Goal: Find specific page/section: Find specific page/section

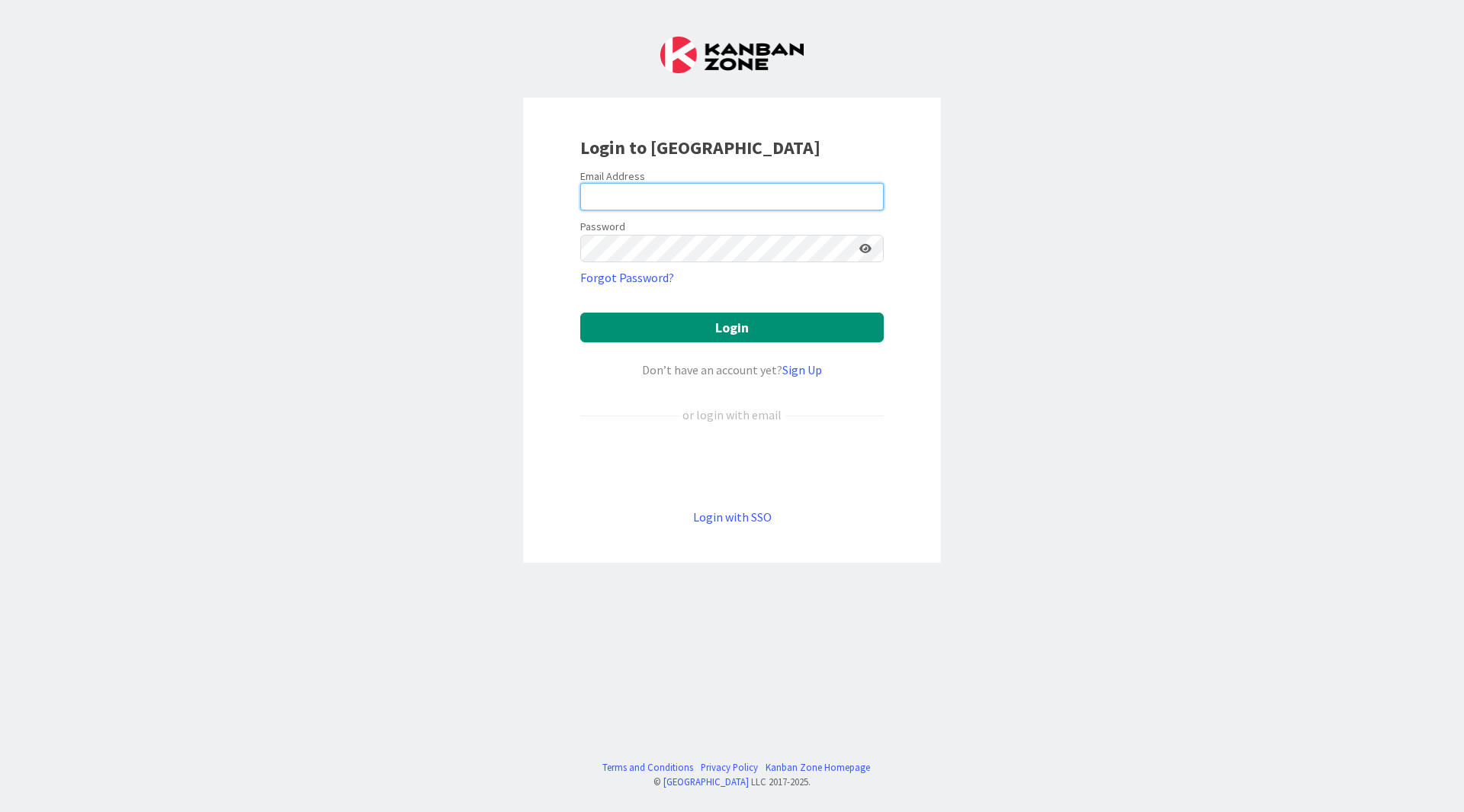
click at [791, 207] on input "email" at bounding box center [732, 196] width 303 height 28
type input "[EMAIL_ADDRESS][DOMAIN_NAME]"
click at [580, 313] on button "Login" at bounding box center [732, 327] width 303 height 30
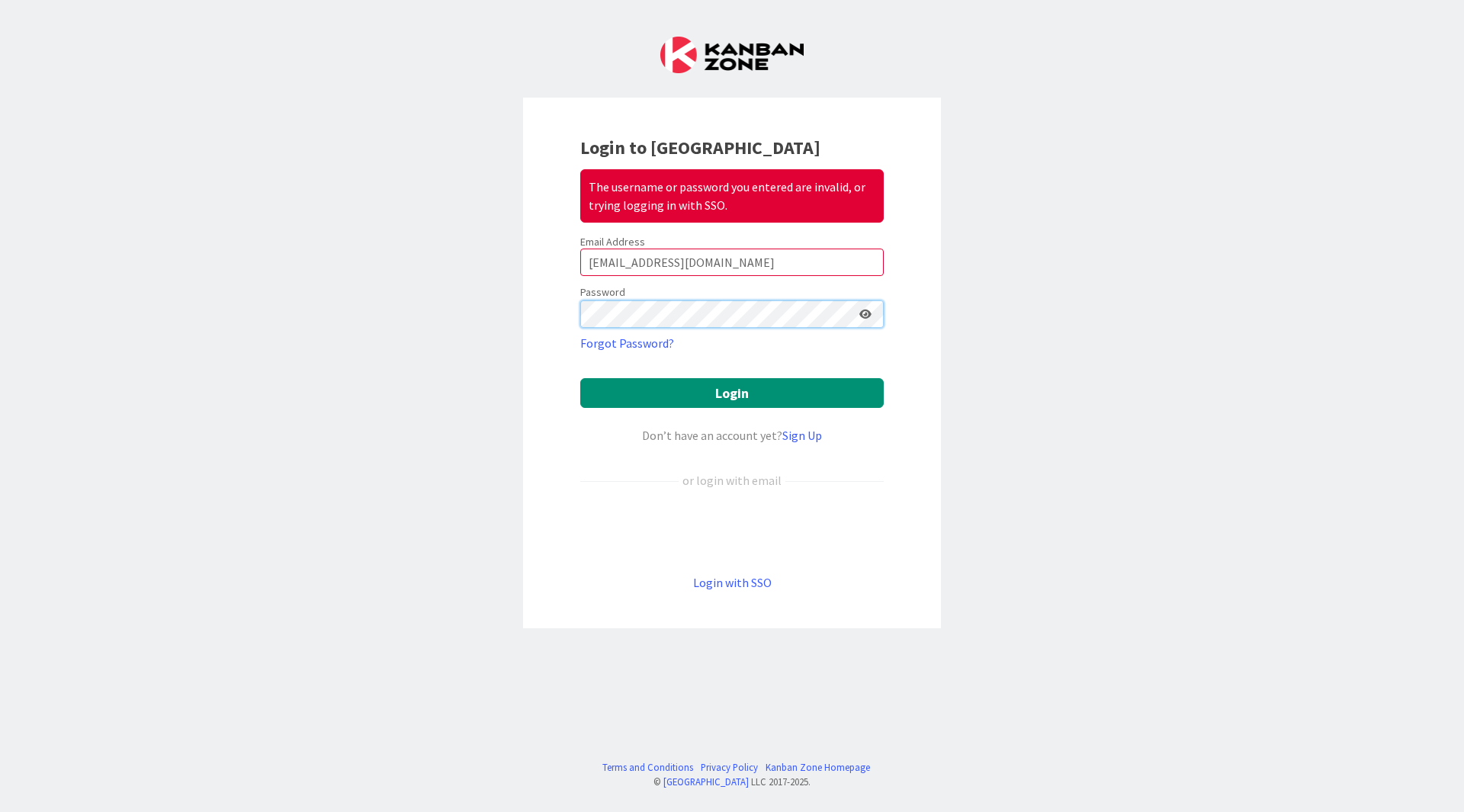
click at [580, 378] on button "Login" at bounding box center [732, 393] width 303 height 30
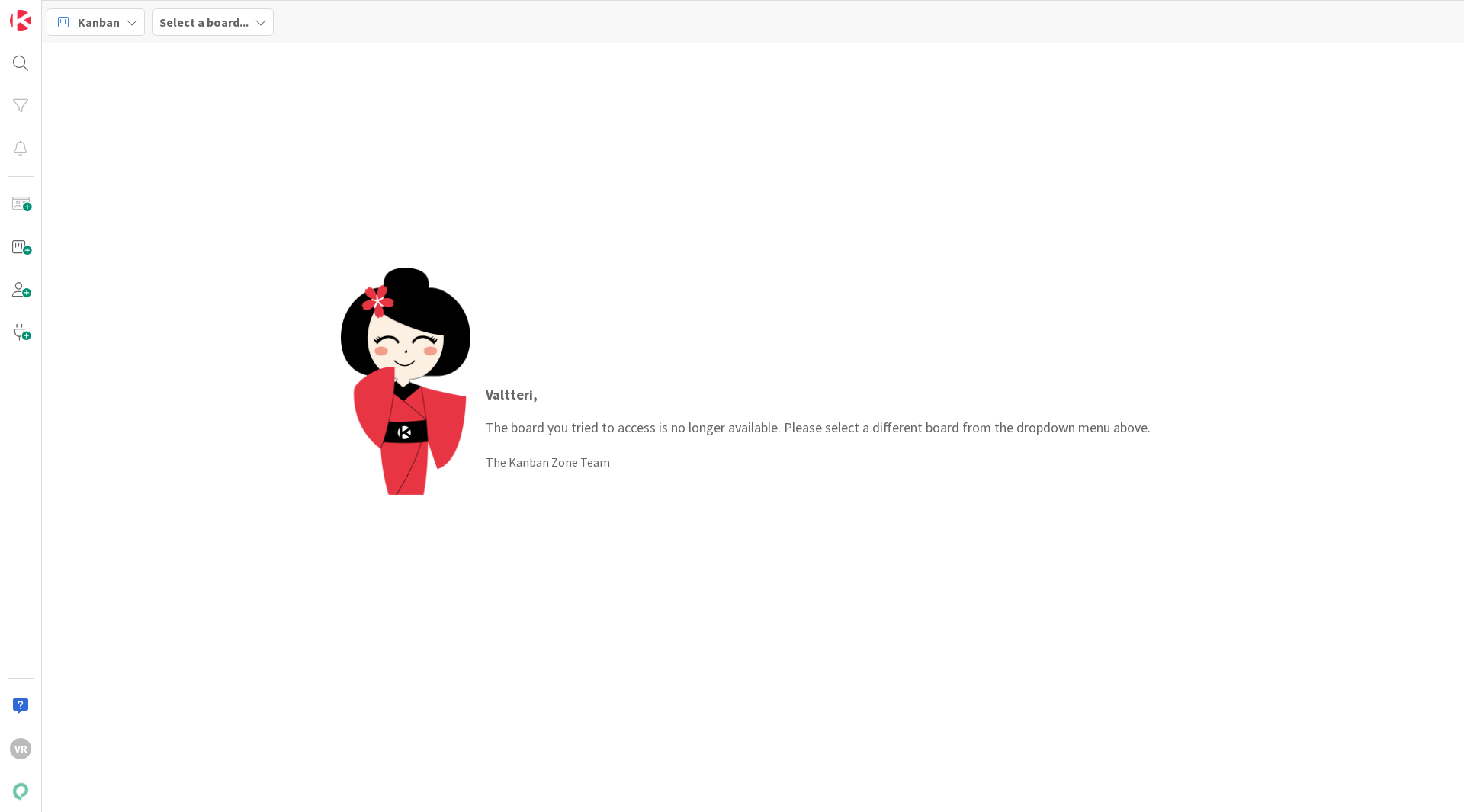
click at [116, 24] on span "Kanban" at bounding box center [99, 21] width 42 height 18
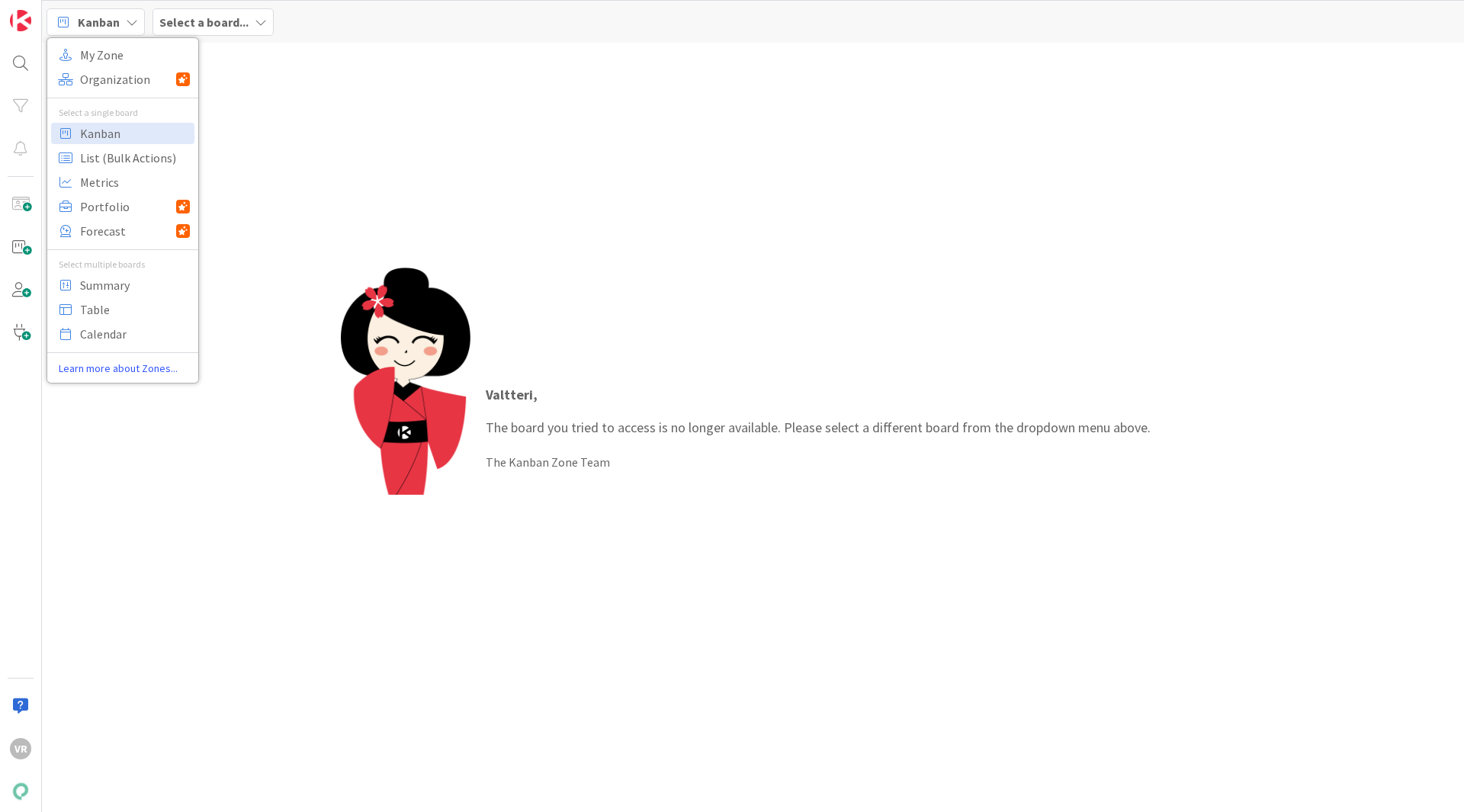
click at [196, 25] on b "Select a board..." at bounding box center [204, 22] width 90 height 15
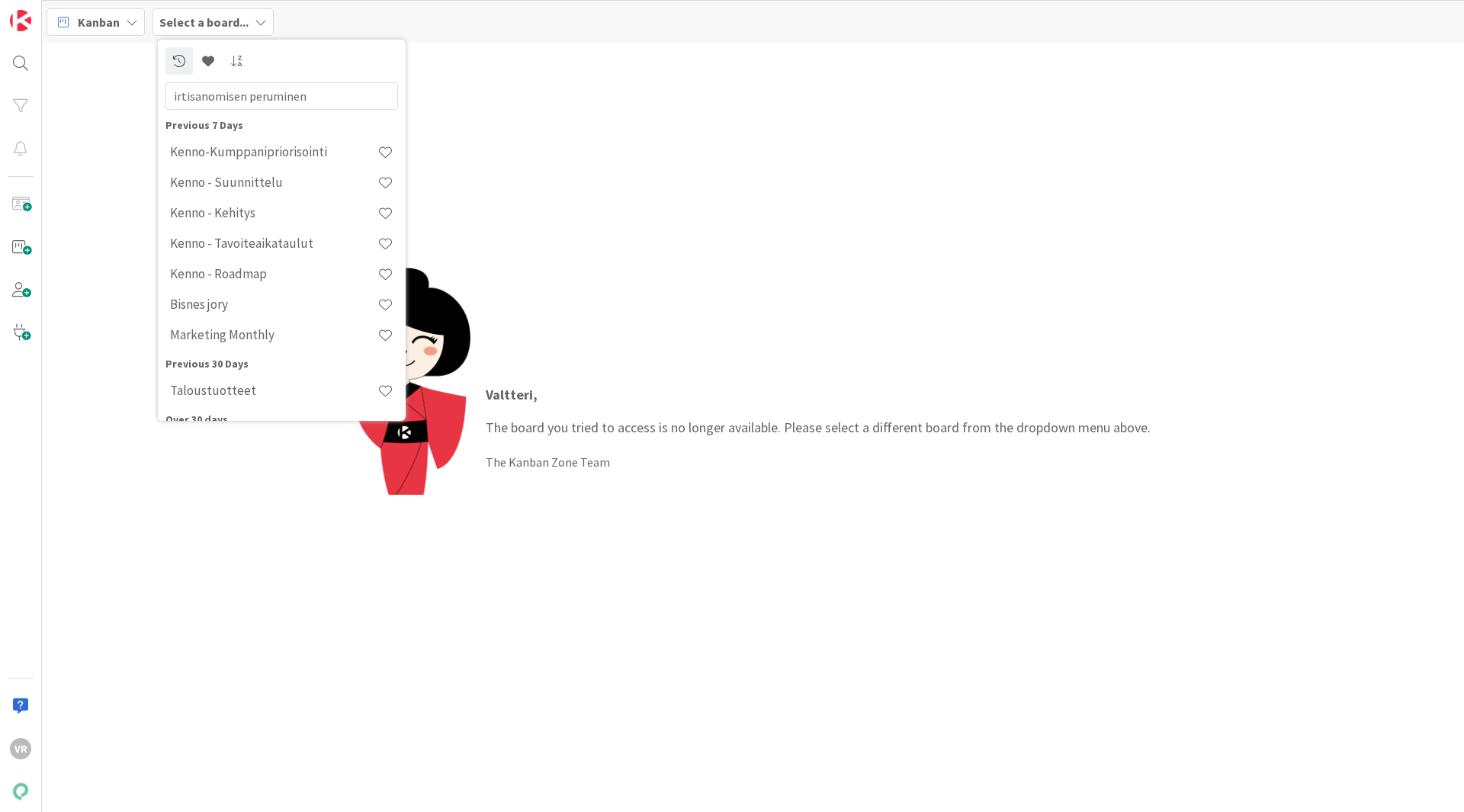
type input "irtisanomisen peruminen"
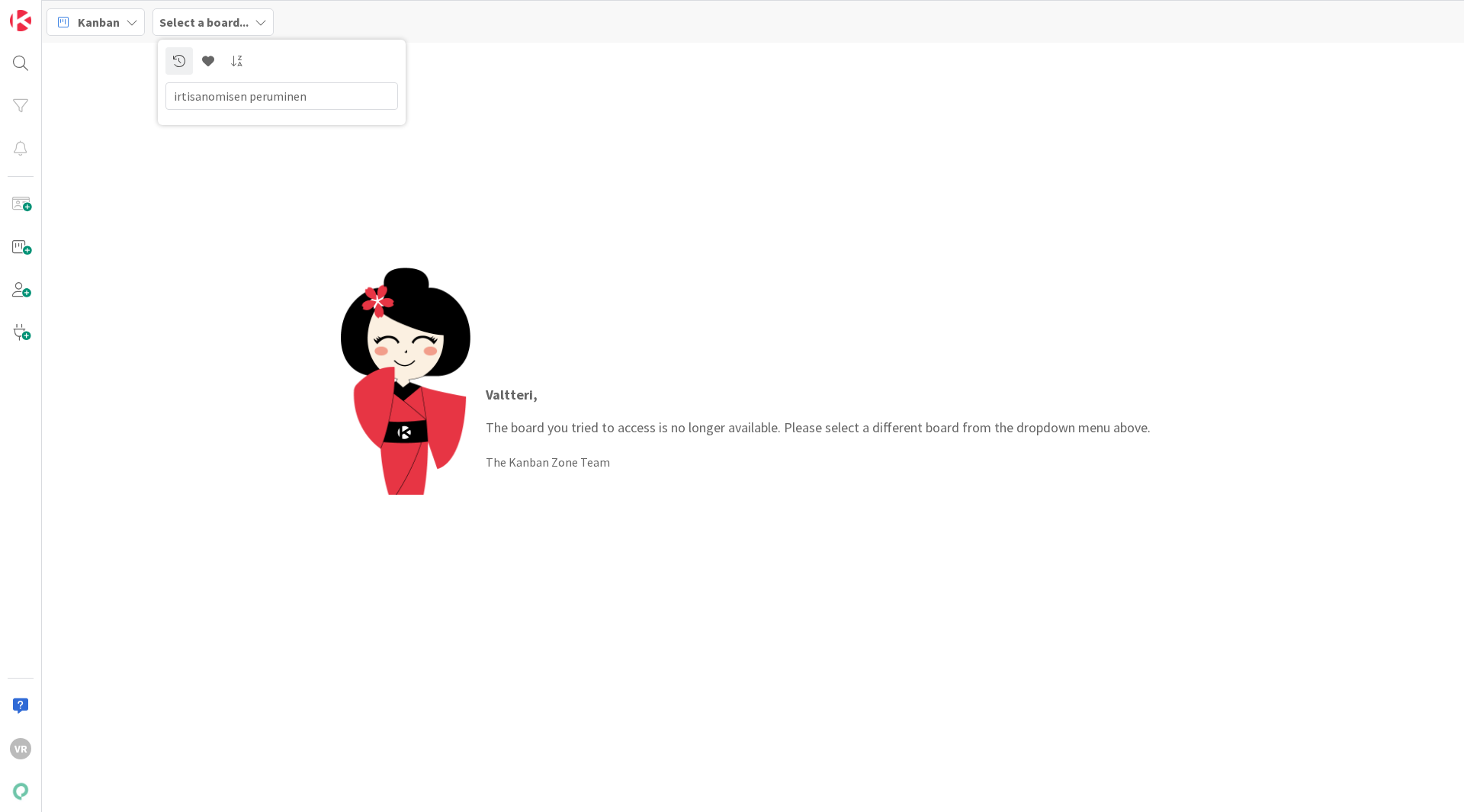
click at [295, 102] on input "irtisanomisen peruminen" at bounding box center [282, 96] width 233 height 28
click at [321, 95] on input "irtisanomisen peruminen" at bounding box center [282, 96] width 233 height 28
click at [18, 58] on div at bounding box center [21, 63] width 31 height 31
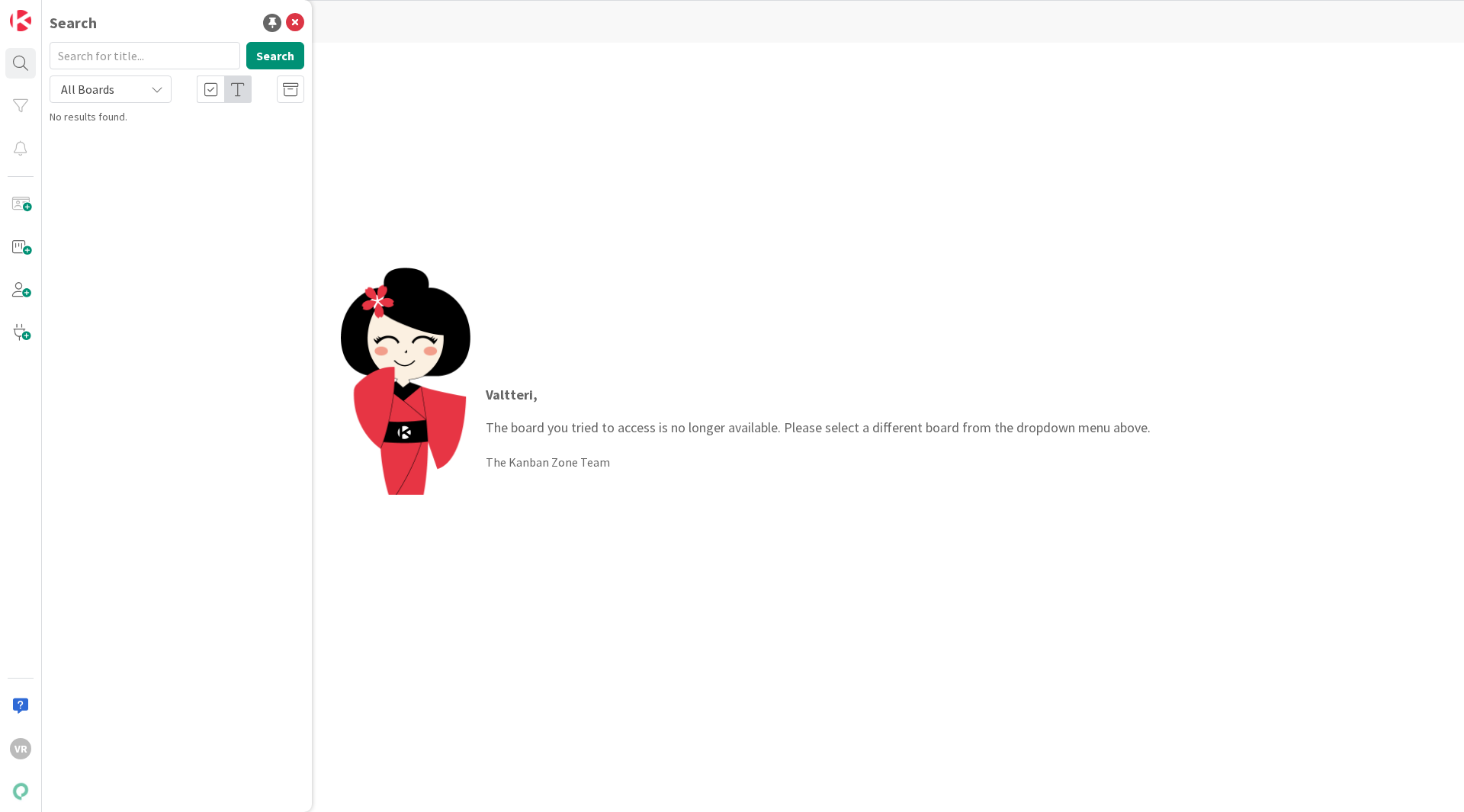
click at [147, 63] on input "text" at bounding box center [144, 56] width 191 height 28
type input "irtisanomisen peruminen"
click at [270, 45] on button "Search" at bounding box center [275, 56] width 58 height 28
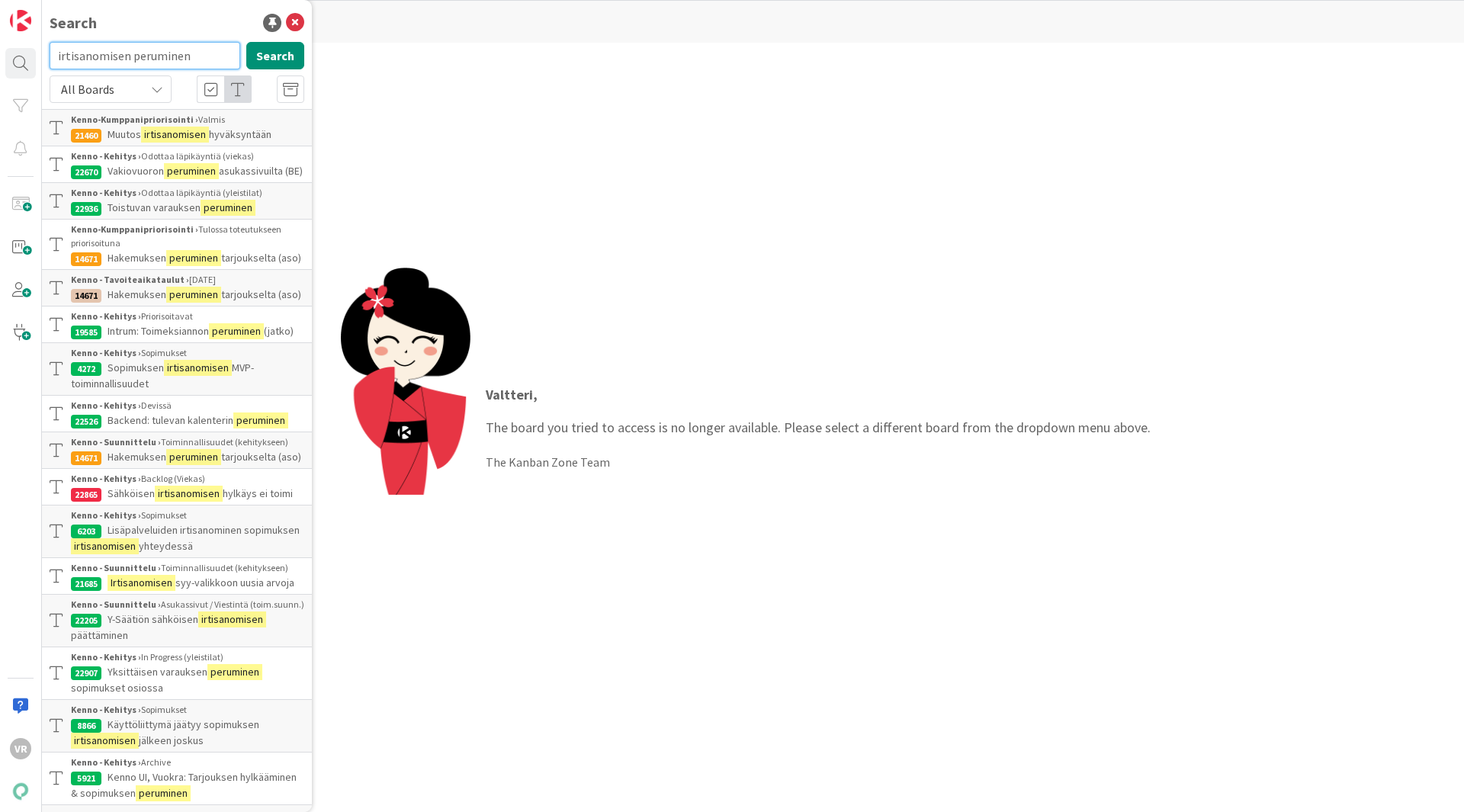
click at [123, 47] on input "irtisanomisen peruminen" at bounding box center [144, 56] width 191 height 28
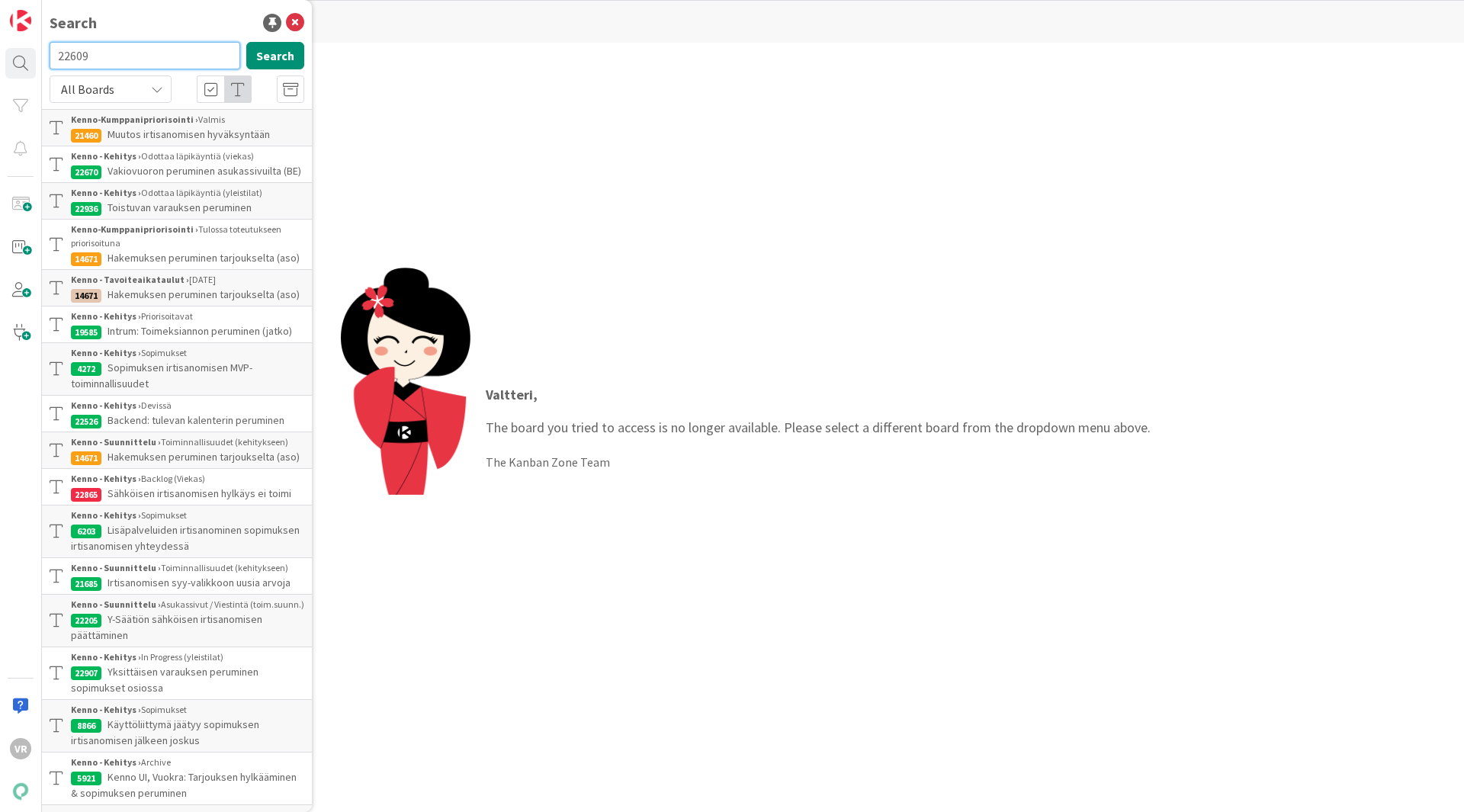
type input "22609"
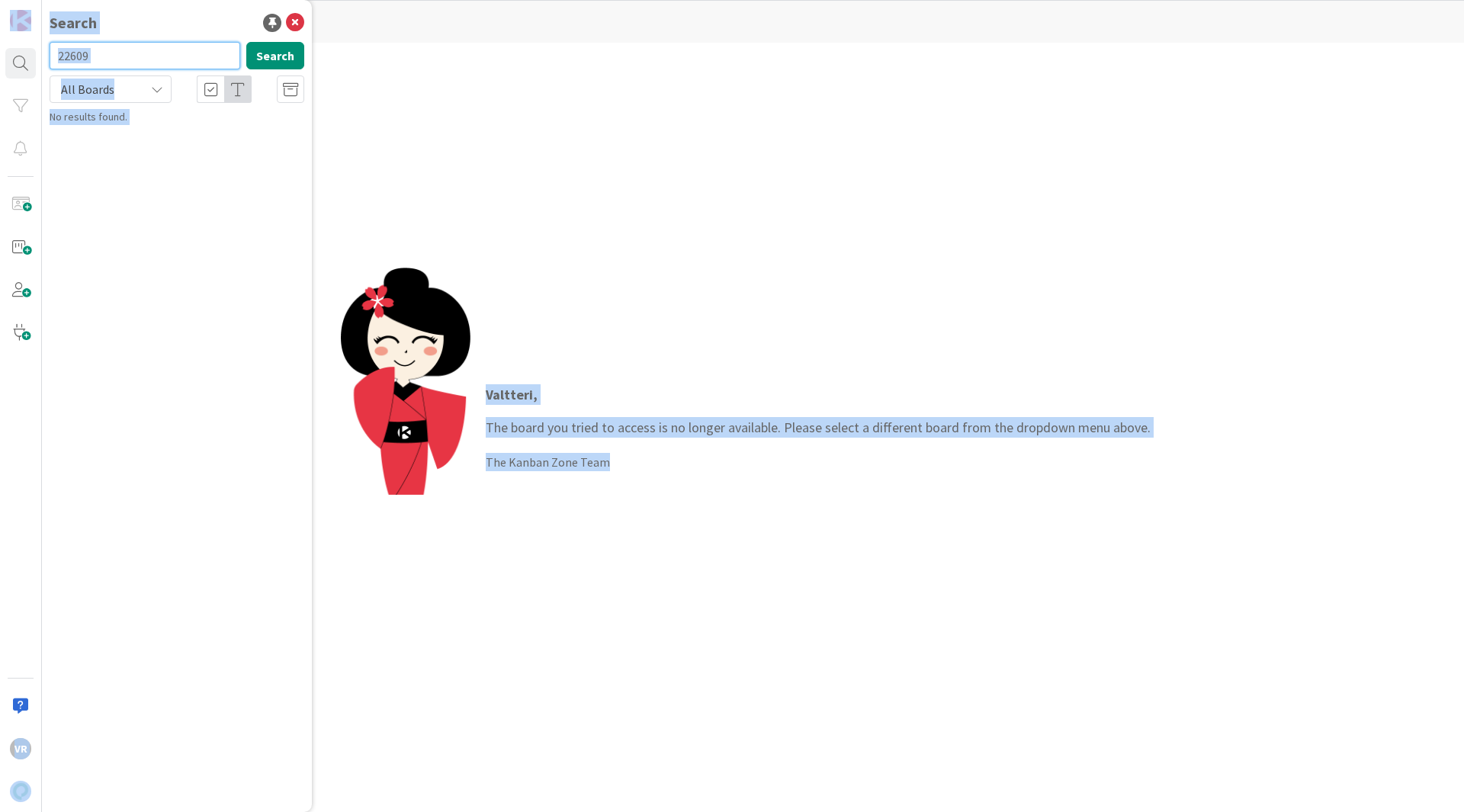
click at [156, 49] on input "22609" at bounding box center [144, 56] width 191 height 28
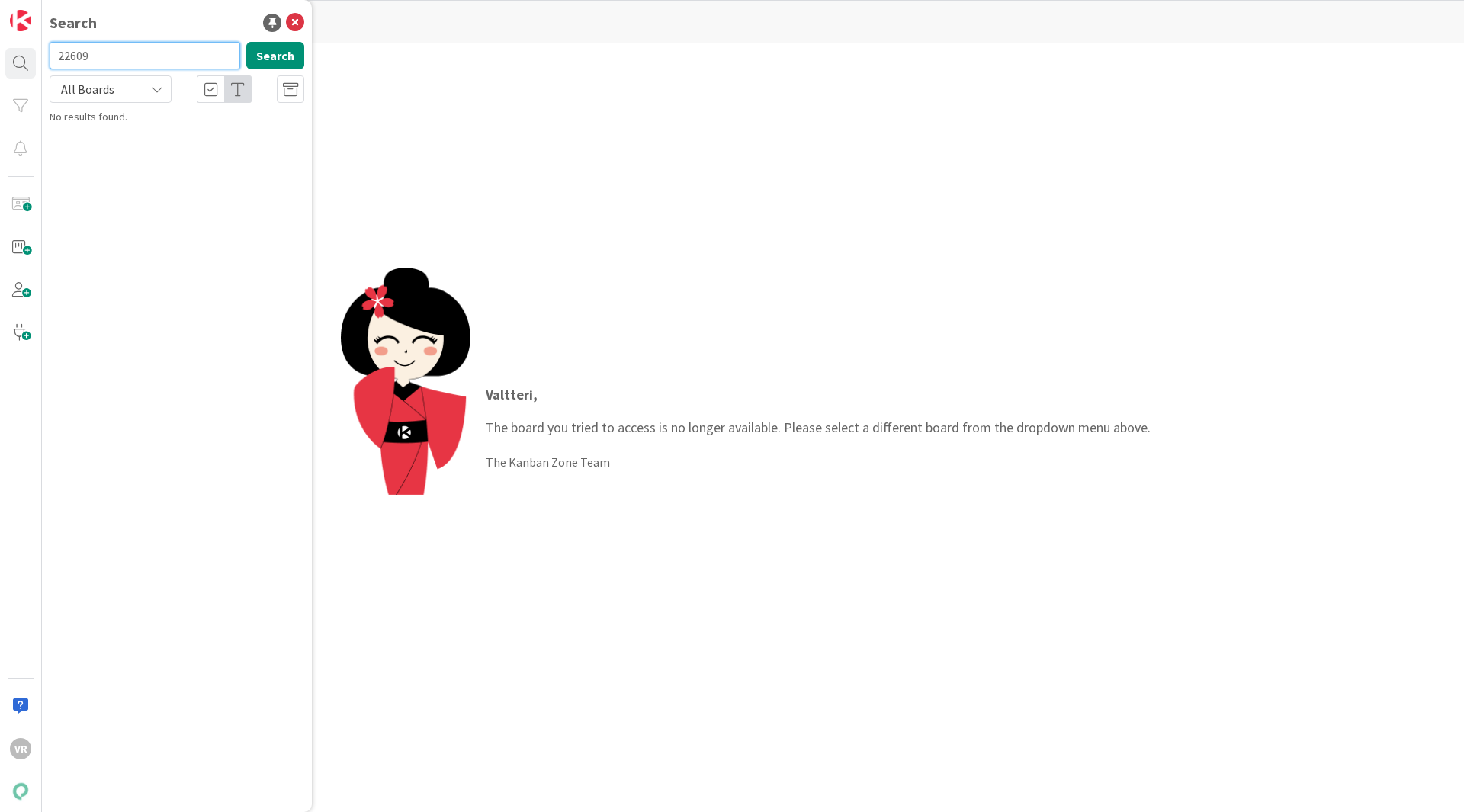
click at [156, 49] on input "22609" at bounding box center [144, 56] width 191 height 28
click at [31, 38] on div "VR" at bounding box center [21, 406] width 42 height 812
click at [22, 9] on link at bounding box center [21, 21] width 31 height 31
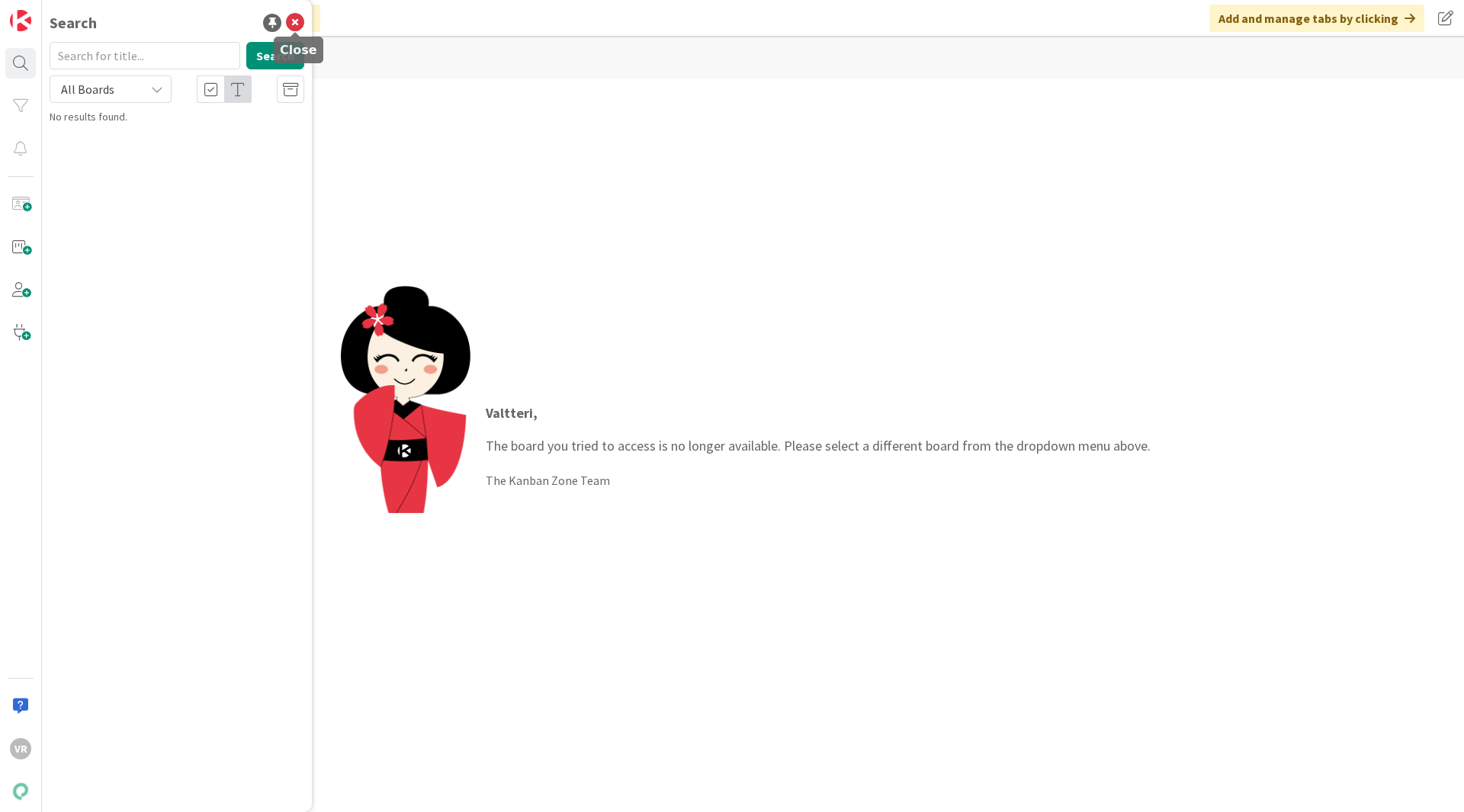
click at [298, 17] on icon at bounding box center [295, 22] width 18 height 18
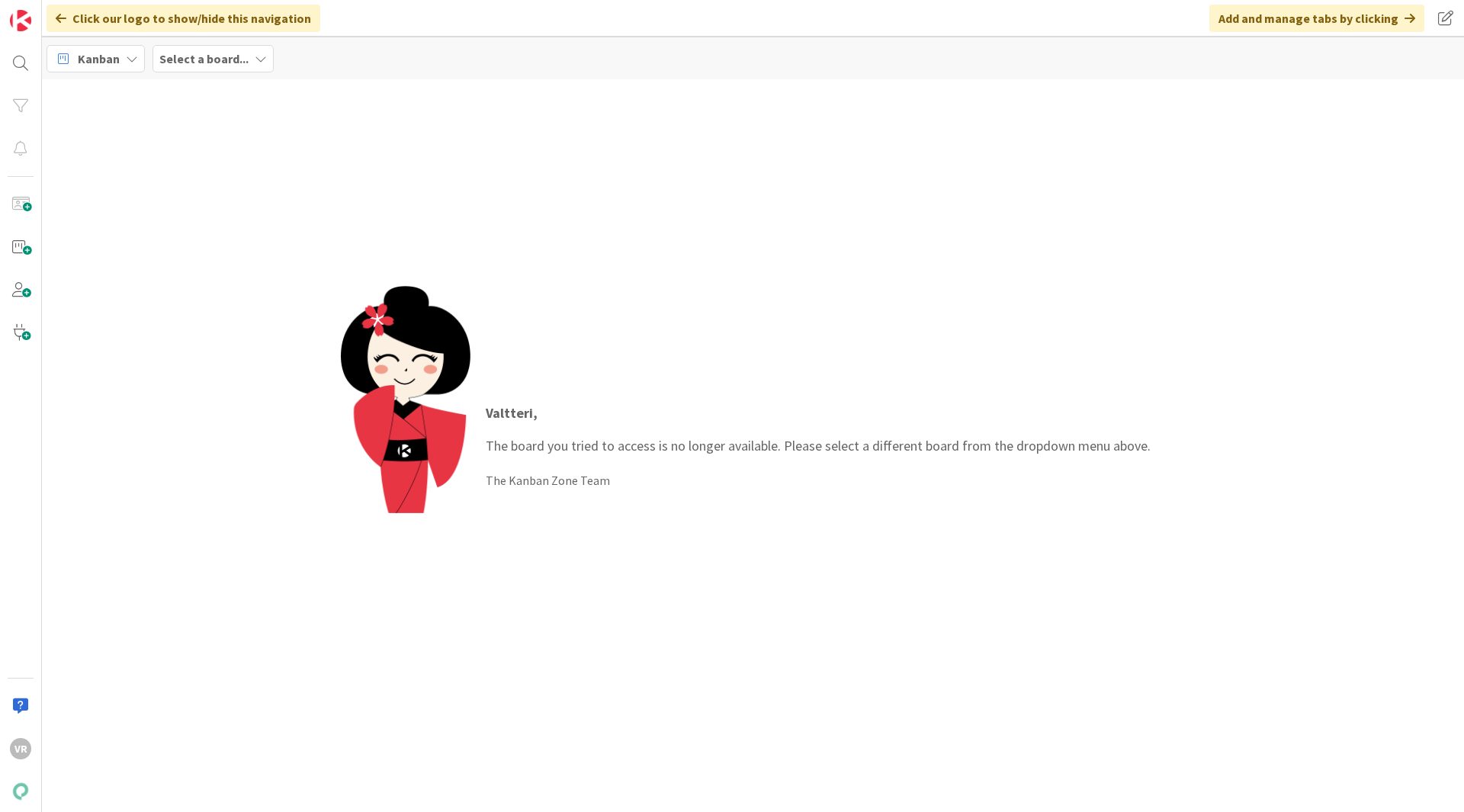
click at [218, 12] on div "Click our logo to show/hide this navigation" at bounding box center [183, 18] width 273 height 28
click at [121, 62] on div "Kanban" at bounding box center [95, 59] width 98 height 28
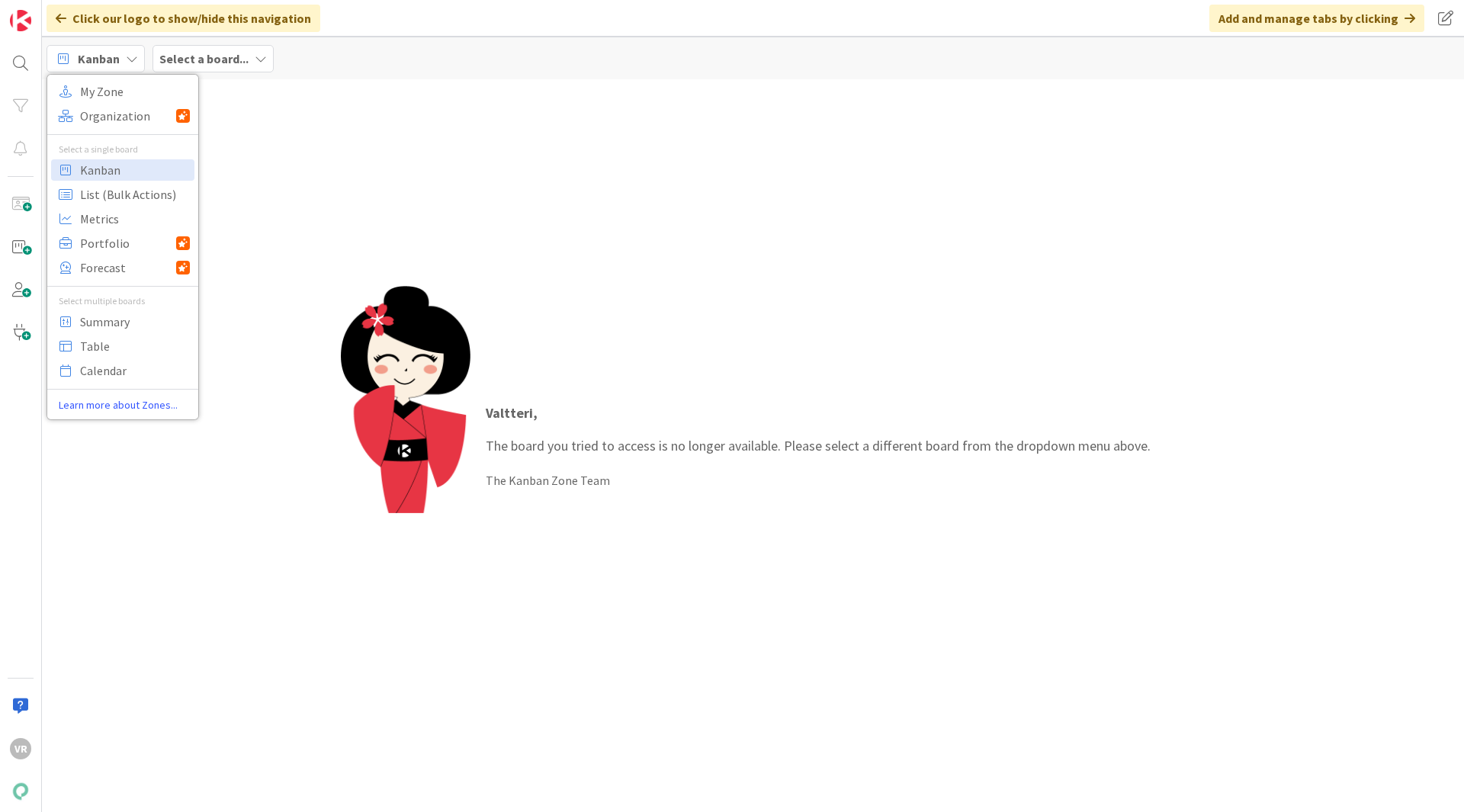
click at [179, 58] on b "Select a board..." at bounding box center [204, 59] width 90 height 15
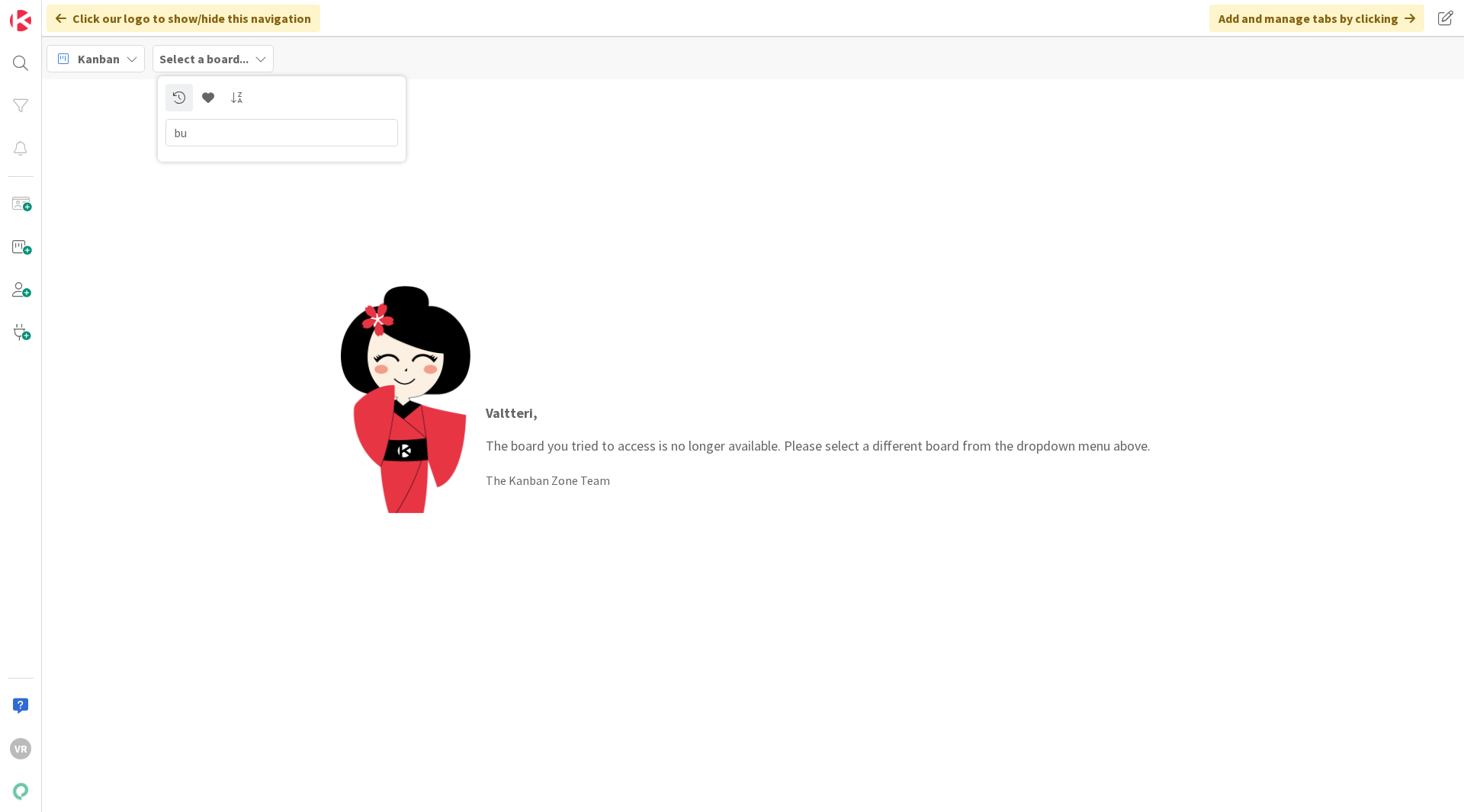
type input "b"
